Goal: Complete application form: Complete application form

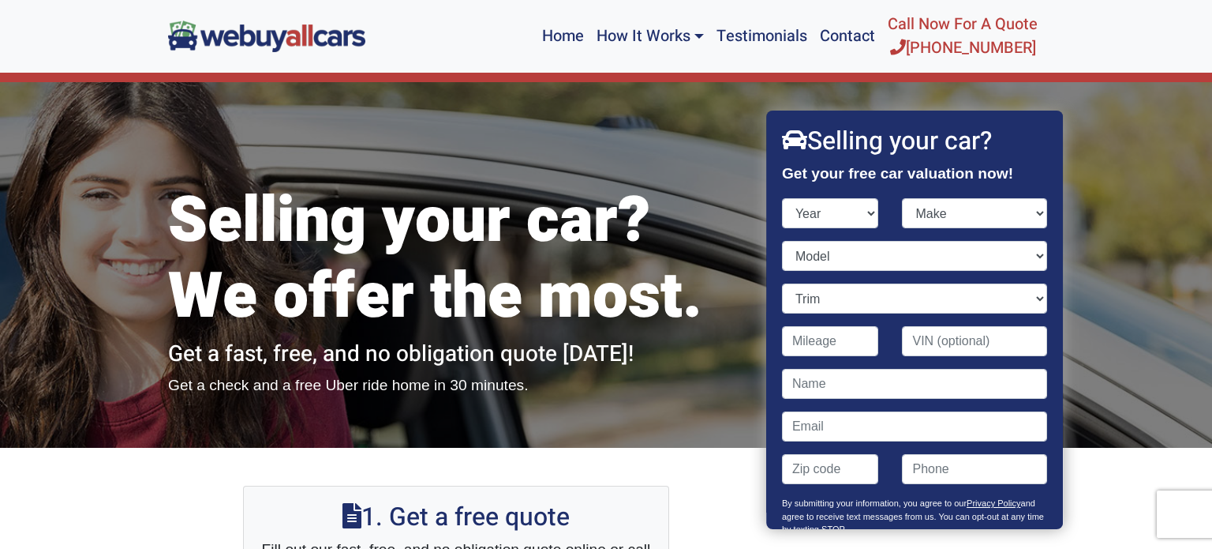
select select "2023"
click at [782, 198] on select "Year [DATE] 2024 2023 2022 2021 2020 2019 2018 2017 2016 2015 2014 2013 2012 20…" at bounding box center [830, 213] width 97 height 30
click at [945, 217] on select "Make" at bounding box center [975, 213] width 145 height 30
select select "Kia"
click at [903, 198] on select "Make Acura Audi BMW Buick Cadillac Chevrolet Ford Genesis GMC Honda Hyundai INF…" at bounding box center [975, 213] width 145 height 30
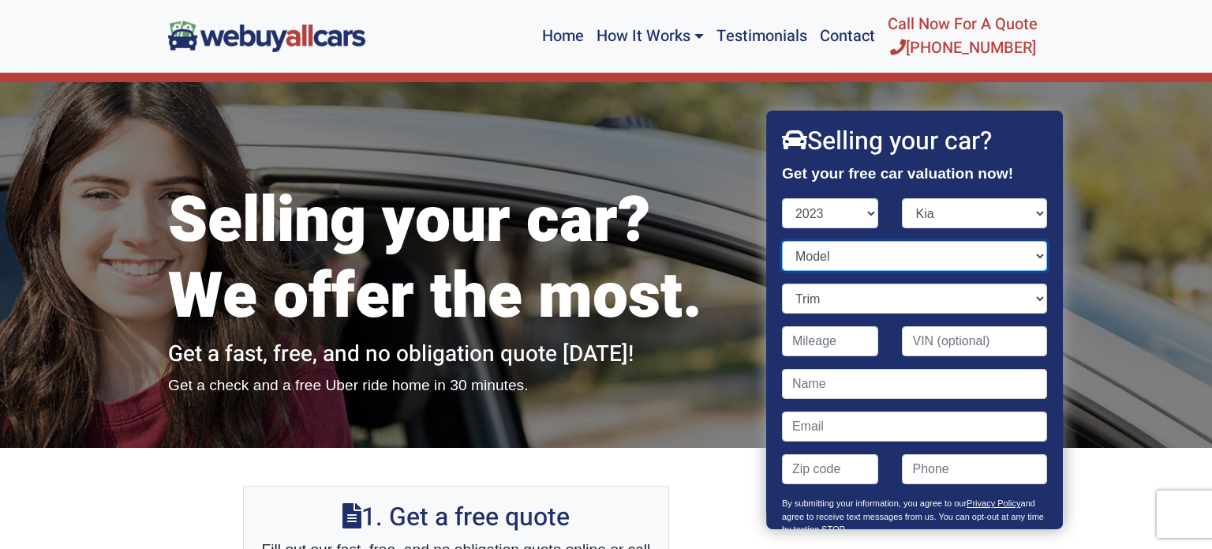
click at [963, 260] on select "Model [DATE] Forte K5 Seltos Sorento Hybrid Sorento Plug-In Hybrid Soul Sportag…" at bounding box center [914, 256] width 265 height 30
select select "Sorento Hybrid"
click at [782, 241] on select "Model [DATE] Forte K5 Seltos Sorento Hybrid Sorento Plug-In Hybrid Soul Sportag…" at bounding box center [914, 256] width 265 height 30
click at [909, 294] on select "Trim EX 4dr SUV (1.6L 4cyl Turbo gas/electric hybrid) EX 4dr SUV AWD (1.6L 4cyl…" at bounding box center [914, 298] width 265 height 30
select select "EX 4dr SUV AWD (1.6L 4cyl Turbo gas/electric hybrid)"
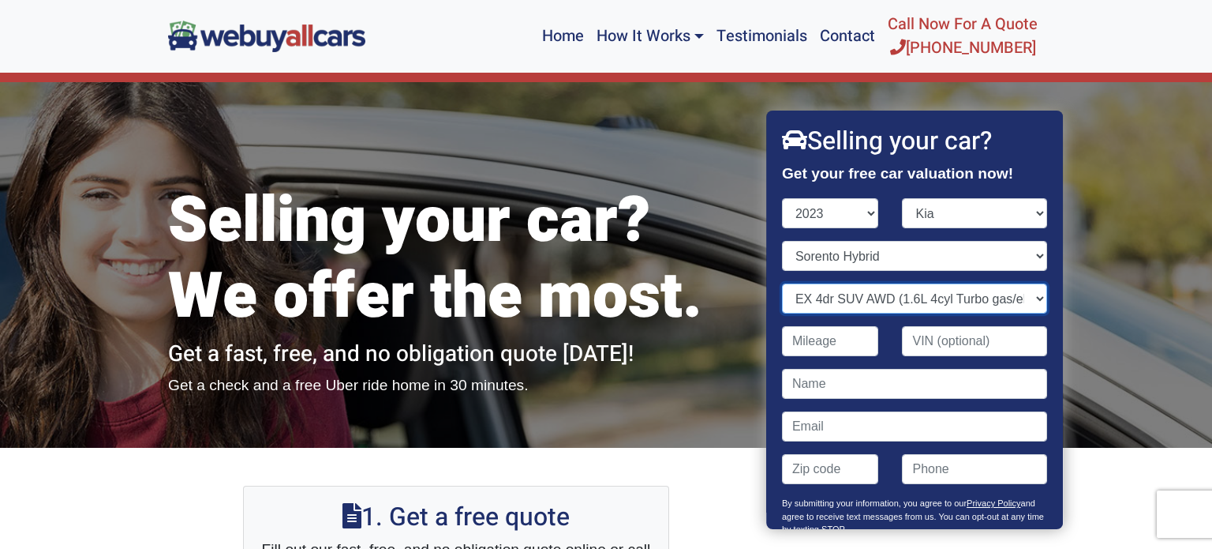
click at [782, 283] on select "Trim EX 4dr SUV (1.6L 4cyl Turbo gas/electric hybrid) EX 4dr SUV AWD (1.6L 4cyl…" at bounding box center [914, 298] width 265 height 30
click at [867, 348] on input "Contact form" at bounding box center [830, 341] width 97 height 30
type input "34,000"
click at [871, 381] on input "Contact form" at bounding box center [914, 384] width 265 height 30
type input "[PERSON_NAME]"
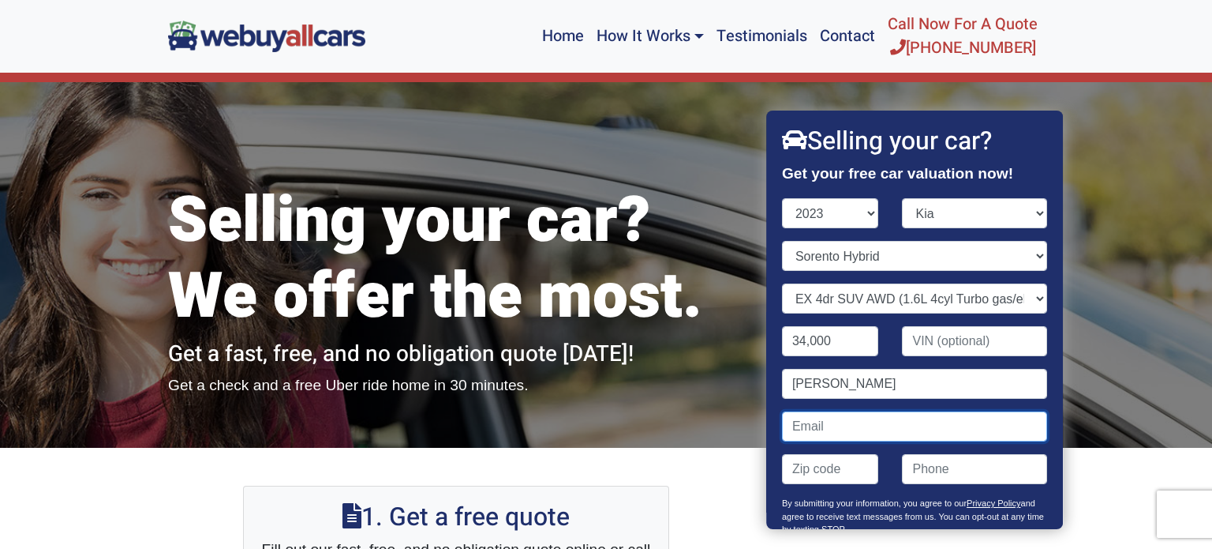
type input "[EMAIL_ADDRESS][DOMAIN_NAME]"
type input "08226"
type input "6097032276"
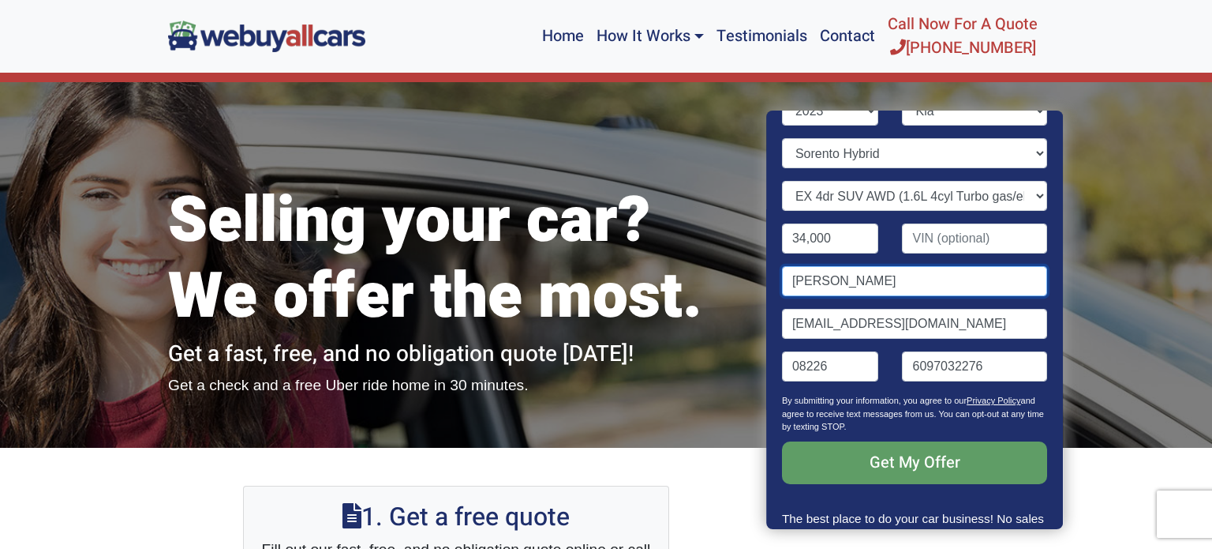
scroll to position [104, 0]
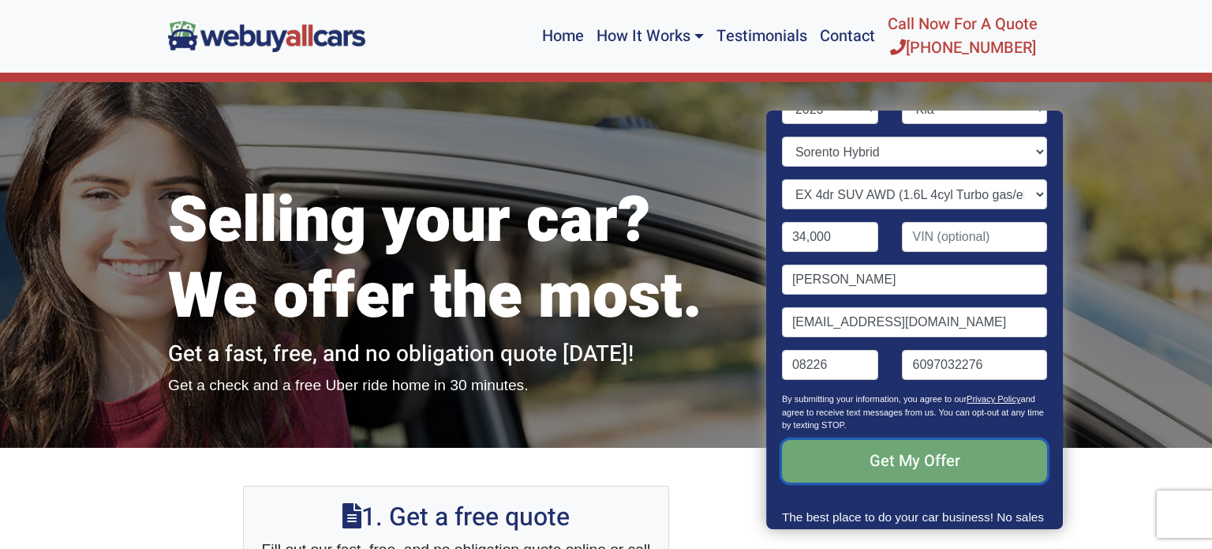
click at [983, 463] on input "Get My Offer" at bounding box center [914, 461] width 265 height 43
